Goal: Task Accomplishment & Management: Use online tool/utility

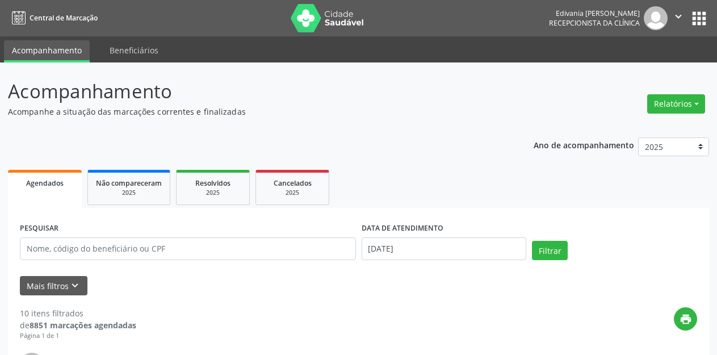
click at [686, 103] on button "Relatórios" at bounding box center [676, 103] width 58 height 19
click at [637, 131] on link "Agendamentos" at bounding box center [643, 128] width 122 height 16
select select "8"
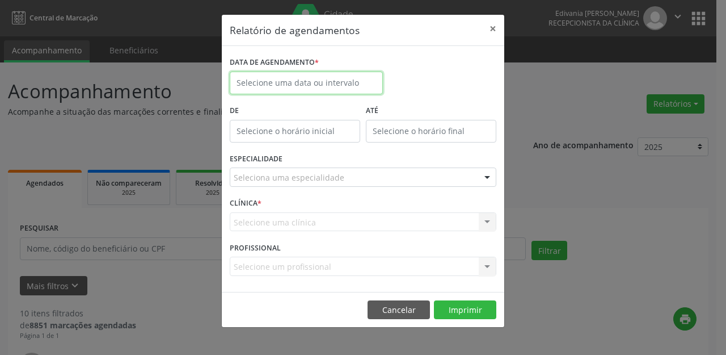
click at [323, 86] on input "text" at bounding box center [306, 83] width 153 height 23
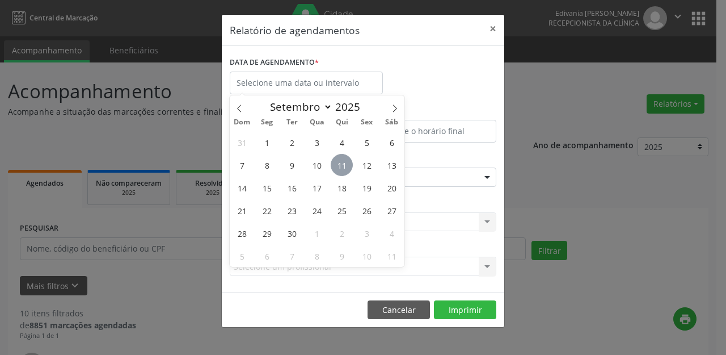
click at [341, 166] on span "11" at bounding box center [342, 165] width 22 height 22
type input "[DATE]"
click at [341, 166] on span "11" at bounding box center [342, 165] width 22 height 22
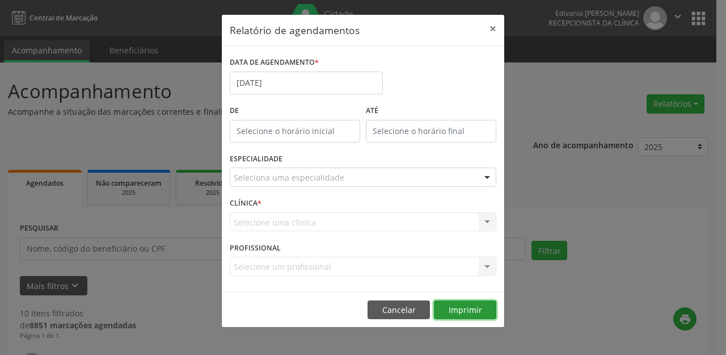
click at [484, 313] on button "Imprimir" at bounding box center [465, 309] width 62 height 19
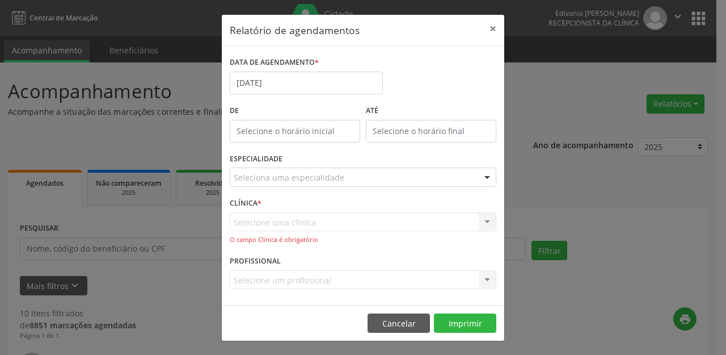
click at [421, 226] on div "Selecione uma clínica Nenhum resultado encontrado para: " " Não há nenhuma opçã…" at bounding box center [363, 228] width 267 height 32
click at [466, 226] on div "Selecione uma clínica Nenhum resultado encontrado para: " " Não há nenhuma opçã…" at bounding box center [363, 228] width 267 height 32
click at [413, 325] on button "Cancelar" at bounding box center [399, 322] width 62 height 19
